Goal: Transaction & Acquisition: Obtain resource

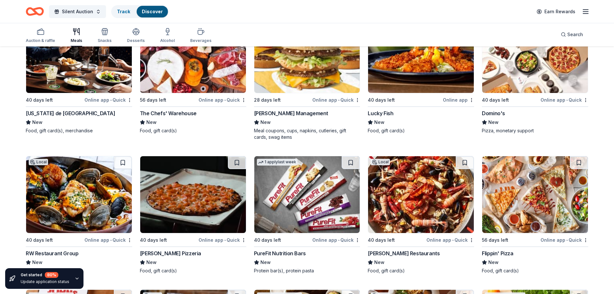
scroll to position [1609, 0]
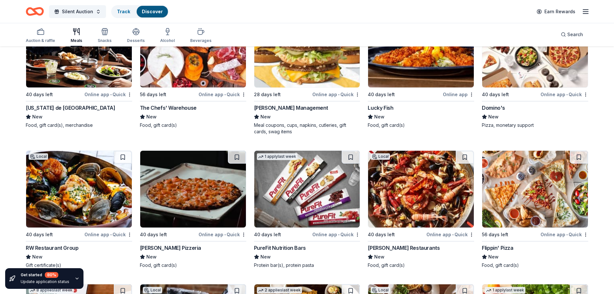
click at [159, 184] on img at bounding box center [193, 189] width 106 height 77
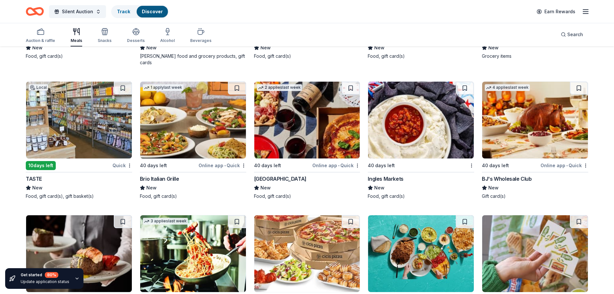
scroll to position [1947, 0]
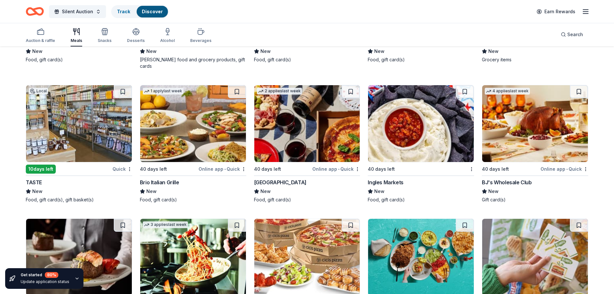
click at [93, 135] on img at bounding box center [79, 123] width 106 height 77
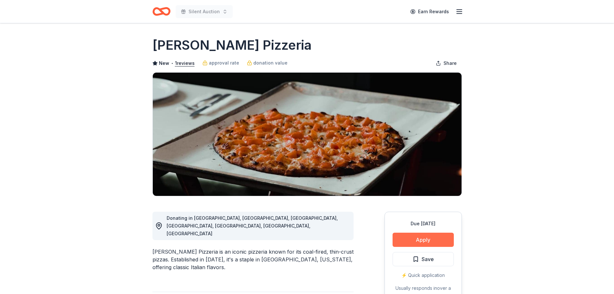
click at [432, 240] on button "Apply" at bounding box center [423, 239] width 61 height 14
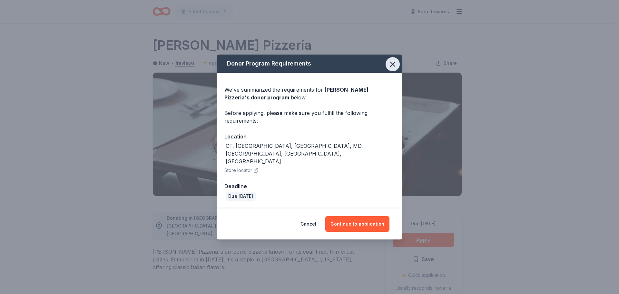
click at [388, 71] on button "button" at bounding box center [393, 64] width 14 height 14
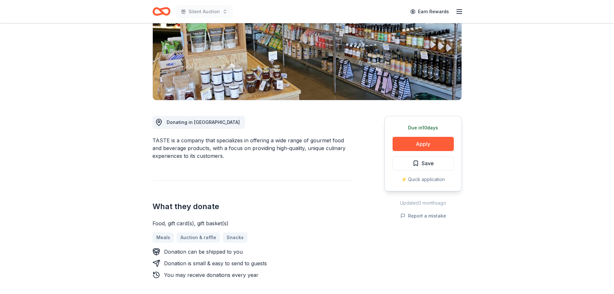
scroll to position [107, 0]
